Goal: Task Accomplishment & Management: Manage account settings

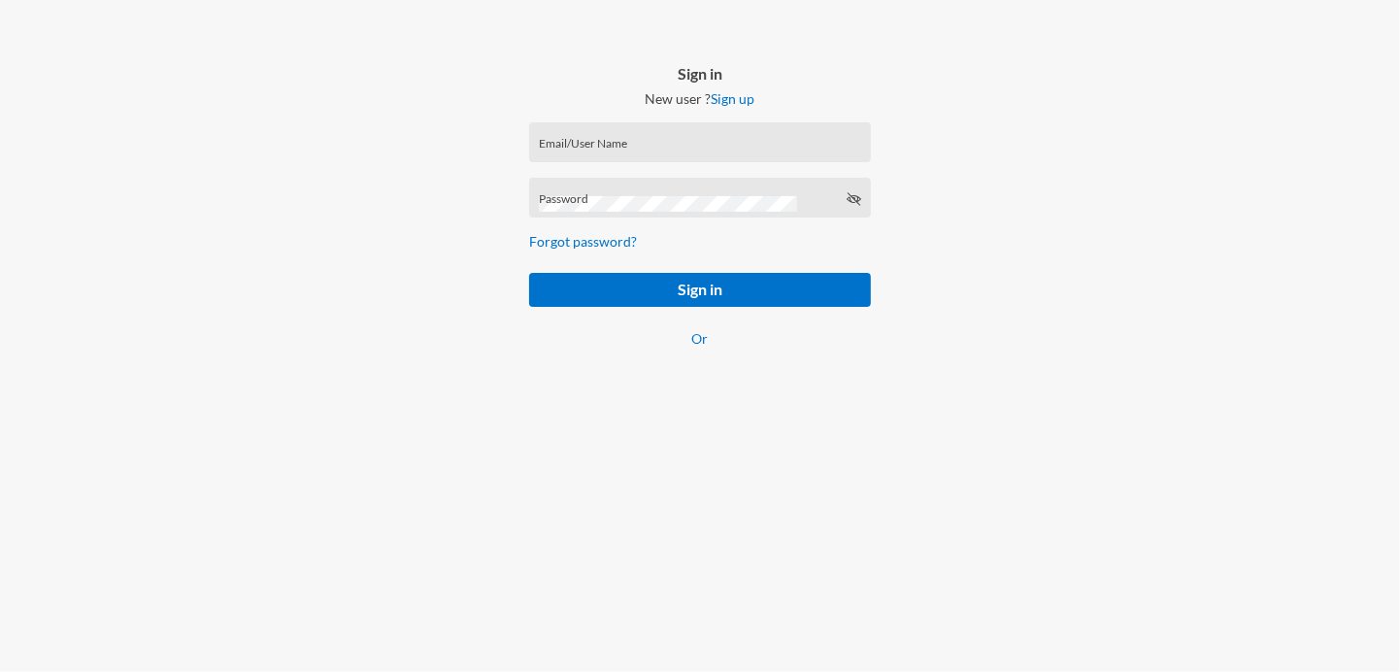
click at [590, 162] on div "Email/User Name" at bounding box center [700, 147] width 322 height 29
type input "mhspl15813"
click at [604, 246] on div "Password is required" at bounding box center [700, 226] width 343 height 40
click at [848, 207] on icon at bounding box center [854, 199] width 16 height 16
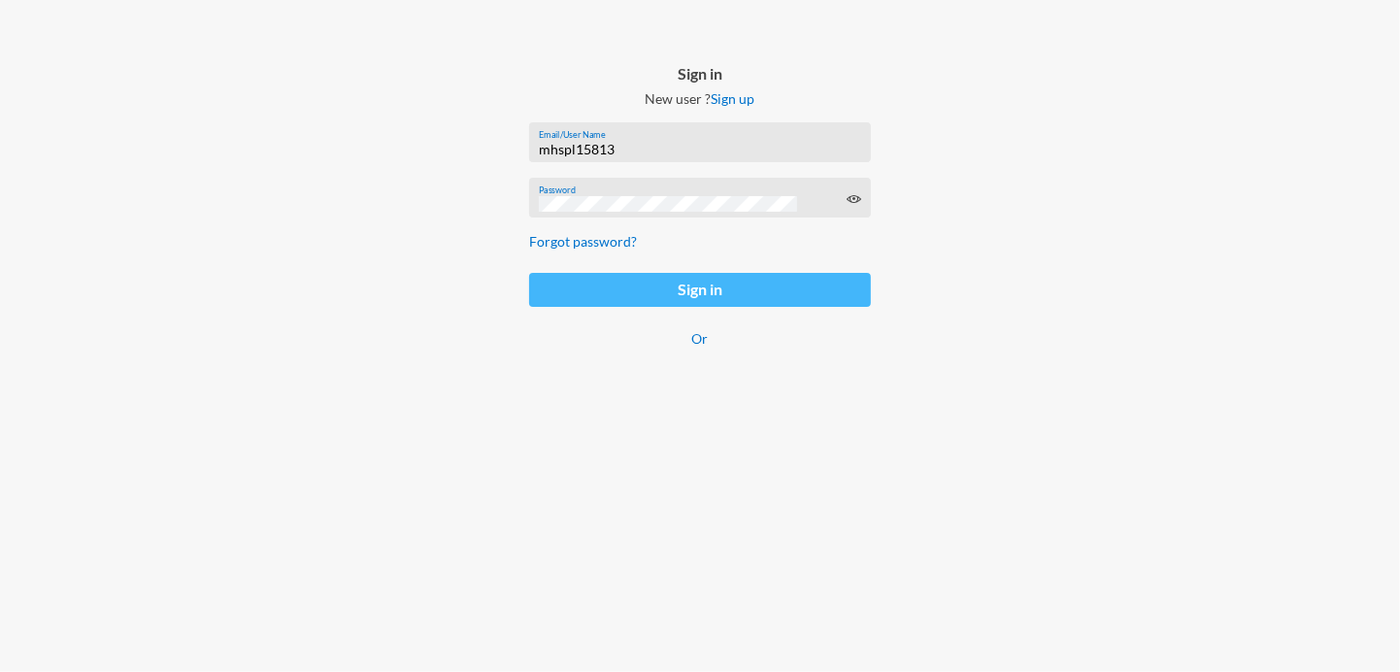
click at [659, 307] on button "Sign in" at bounding box center [700, 290] width 343 height 34
click at [724, 307] on button "Sign in" at bounding box center [700, 290] width 343 height 34
click at [764, 307] on button "Sign in" at bounding box center [700, 290] width 343 height 34
